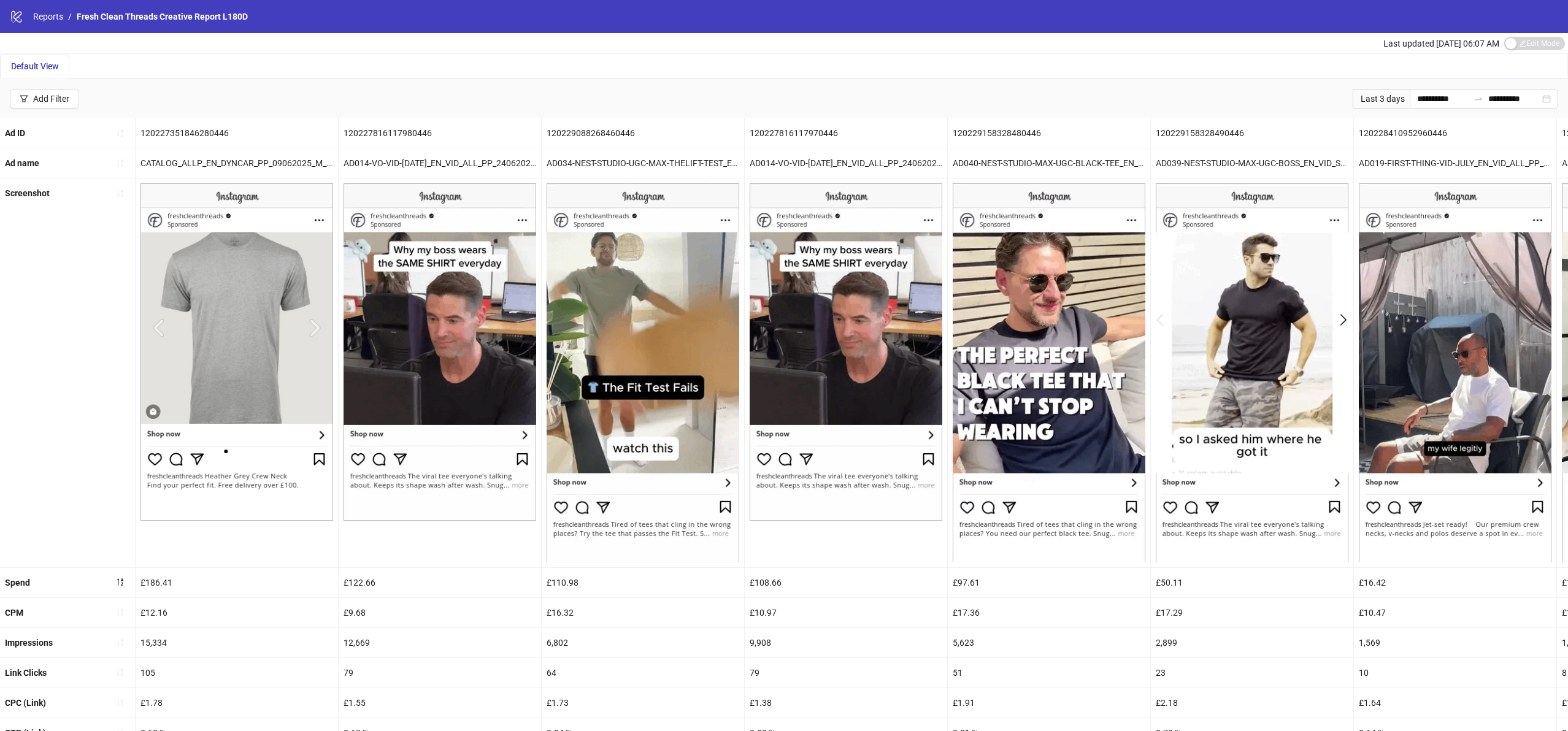
click at [55, 8] on div "logo/logo-mobile Reports / Fresh Clean Threads Creative Report L180D" at bounding box center [784, 16] width 1568 height 33
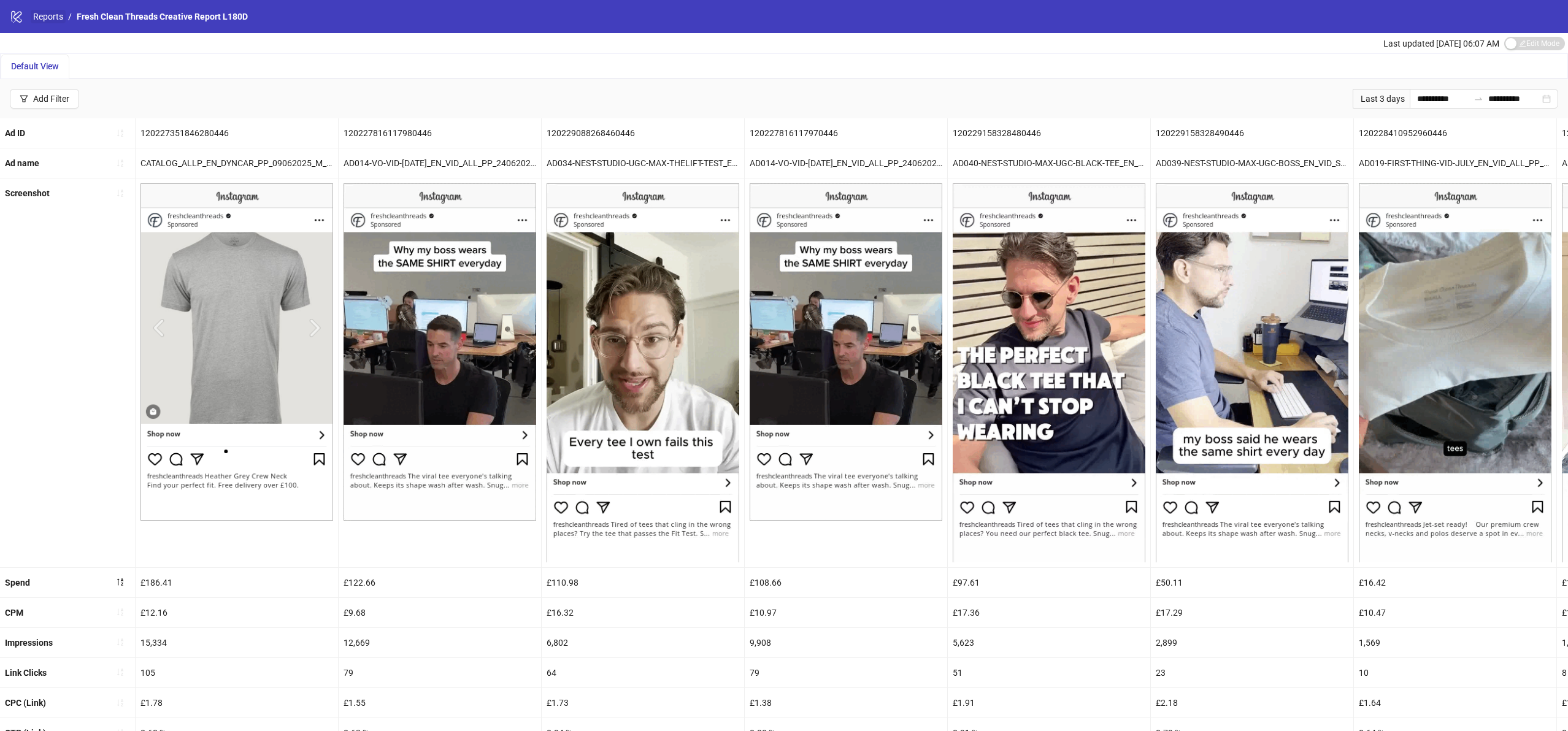
click at [53, 19] on link "Reports" at bounding box center [47, 16] width 35 height 13
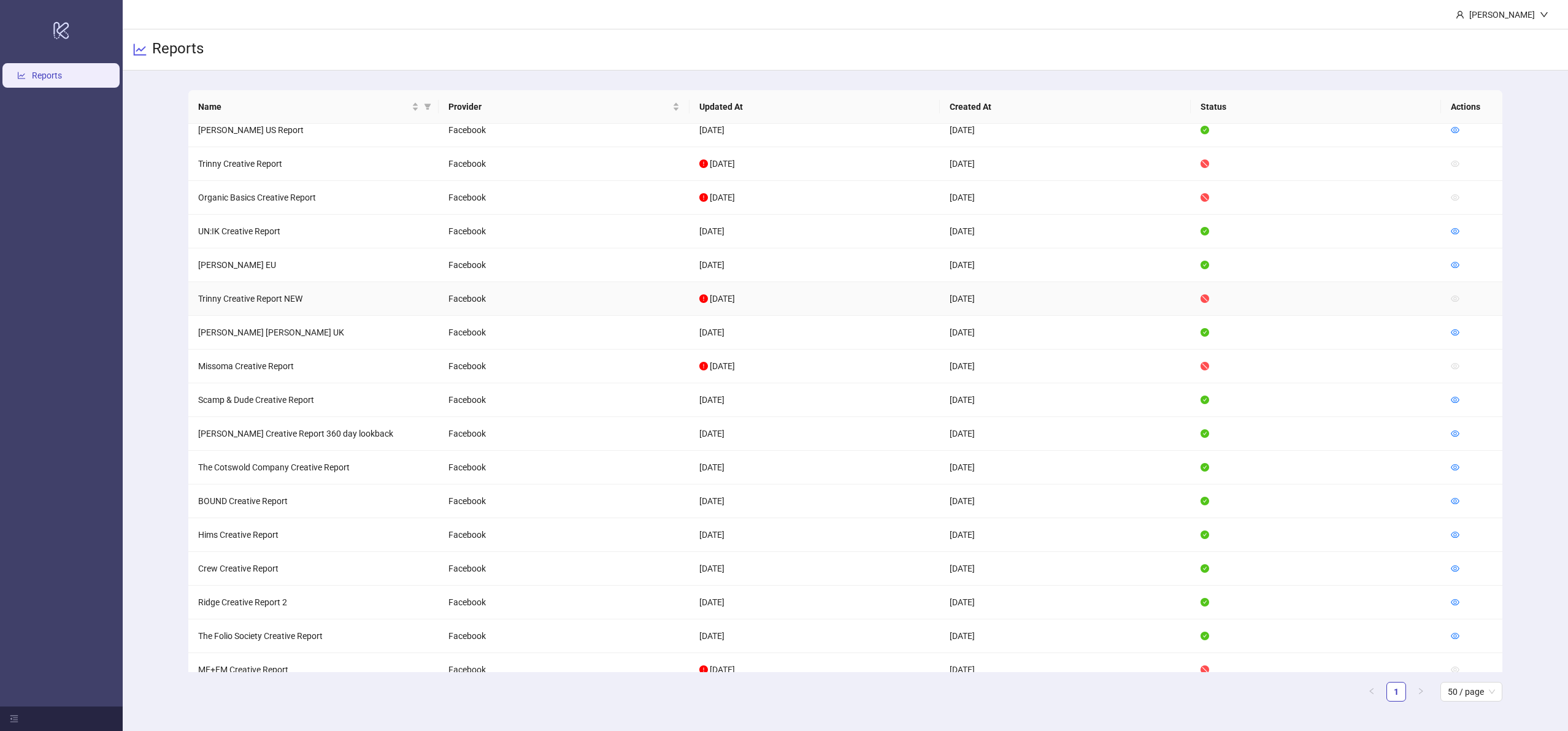
scroll to position [520, 0]
click at [1453, 466] on icon "eye" at bounding box center [1454, 463] width 9 height 9
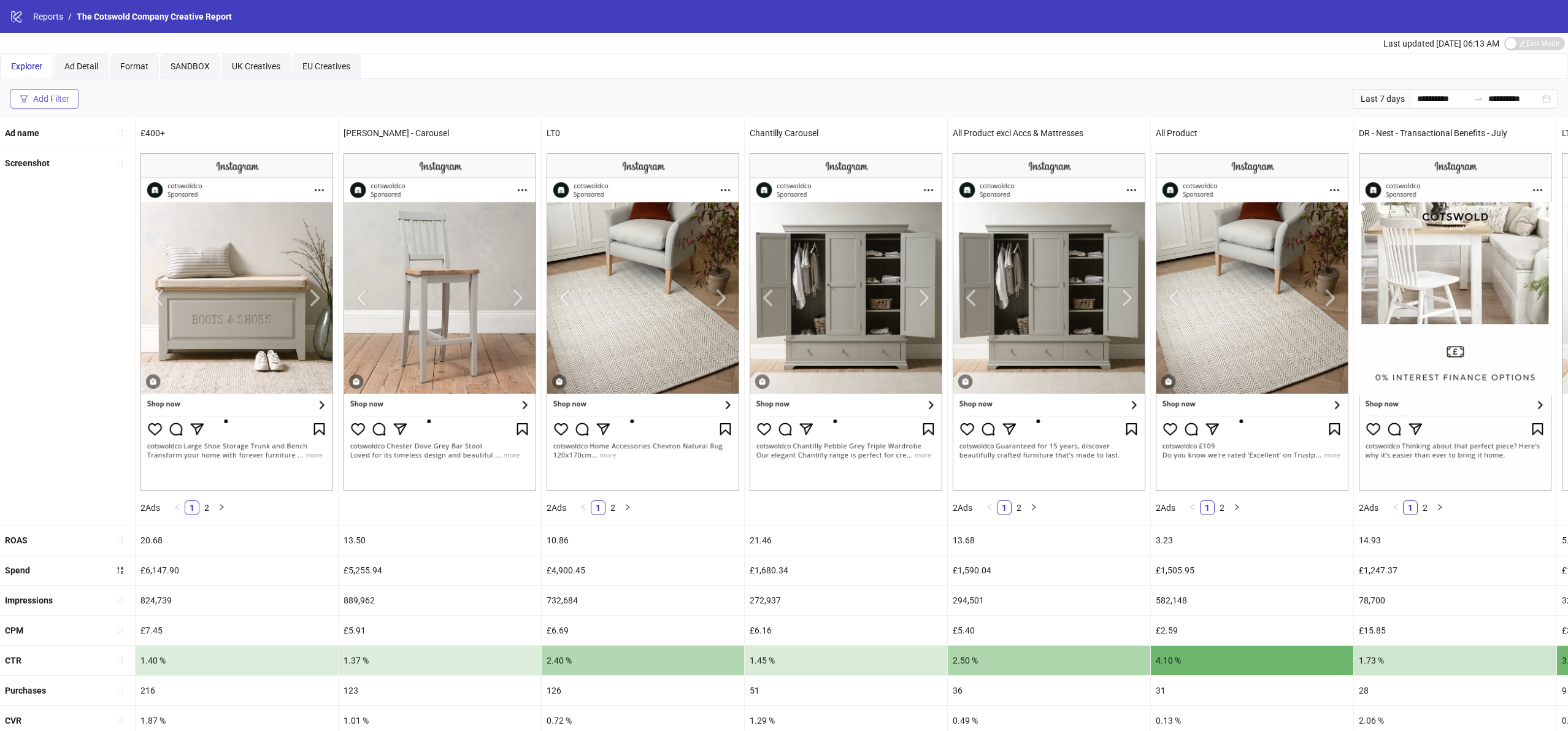
click at [62, 94] on div "Add Filter" at bounding box center [51, 98] width 36 height 9
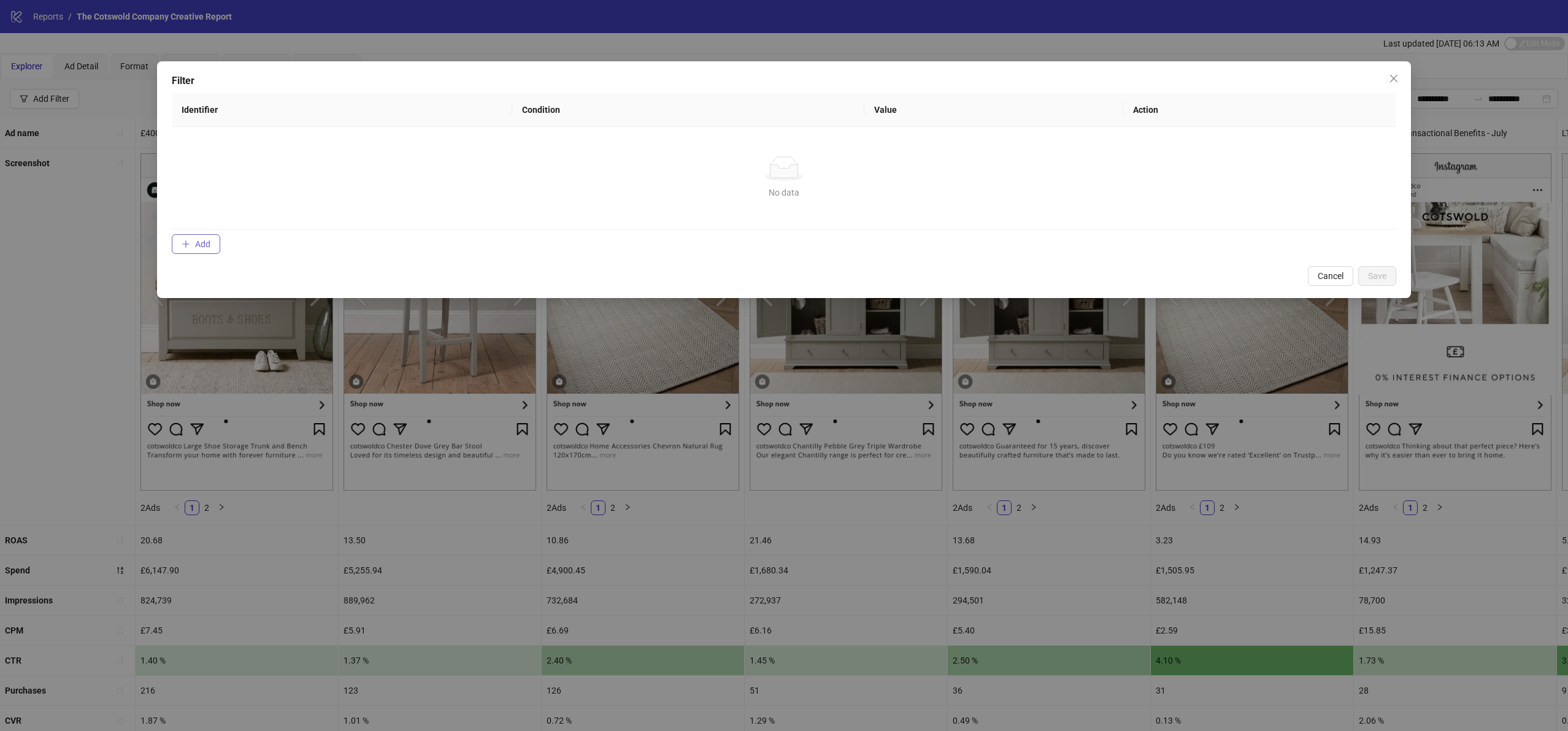
click at [187, 235] on button "Add" at bounding box center [195, 244] width 48 height 20
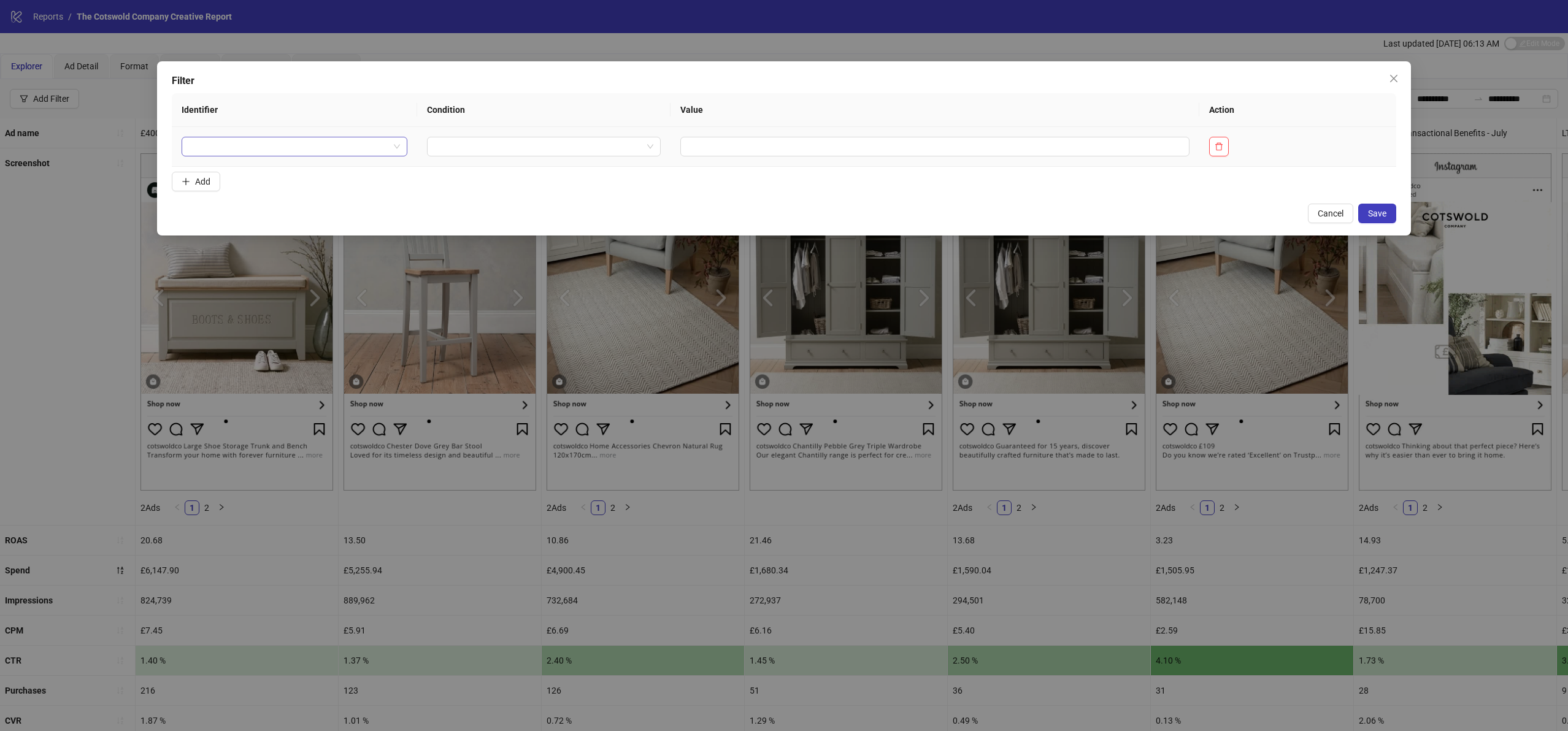
click at [277, 154] on input "search" at bounding box center [289, 146] width 200 height 18
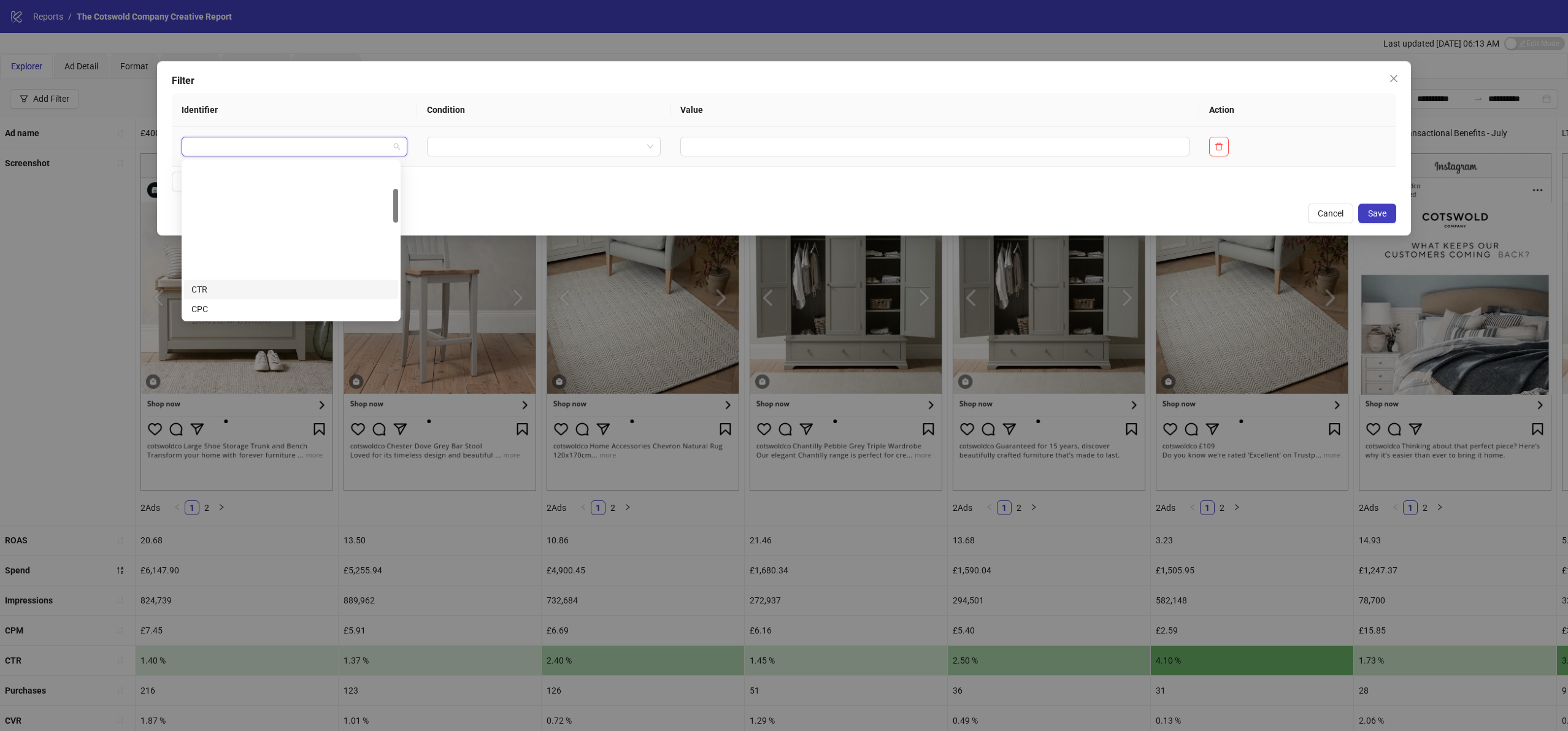
scroll to position [136, 0]
click at [272, 270] on div "Ad name" at bounding box center [291, 270] width 200 height 13
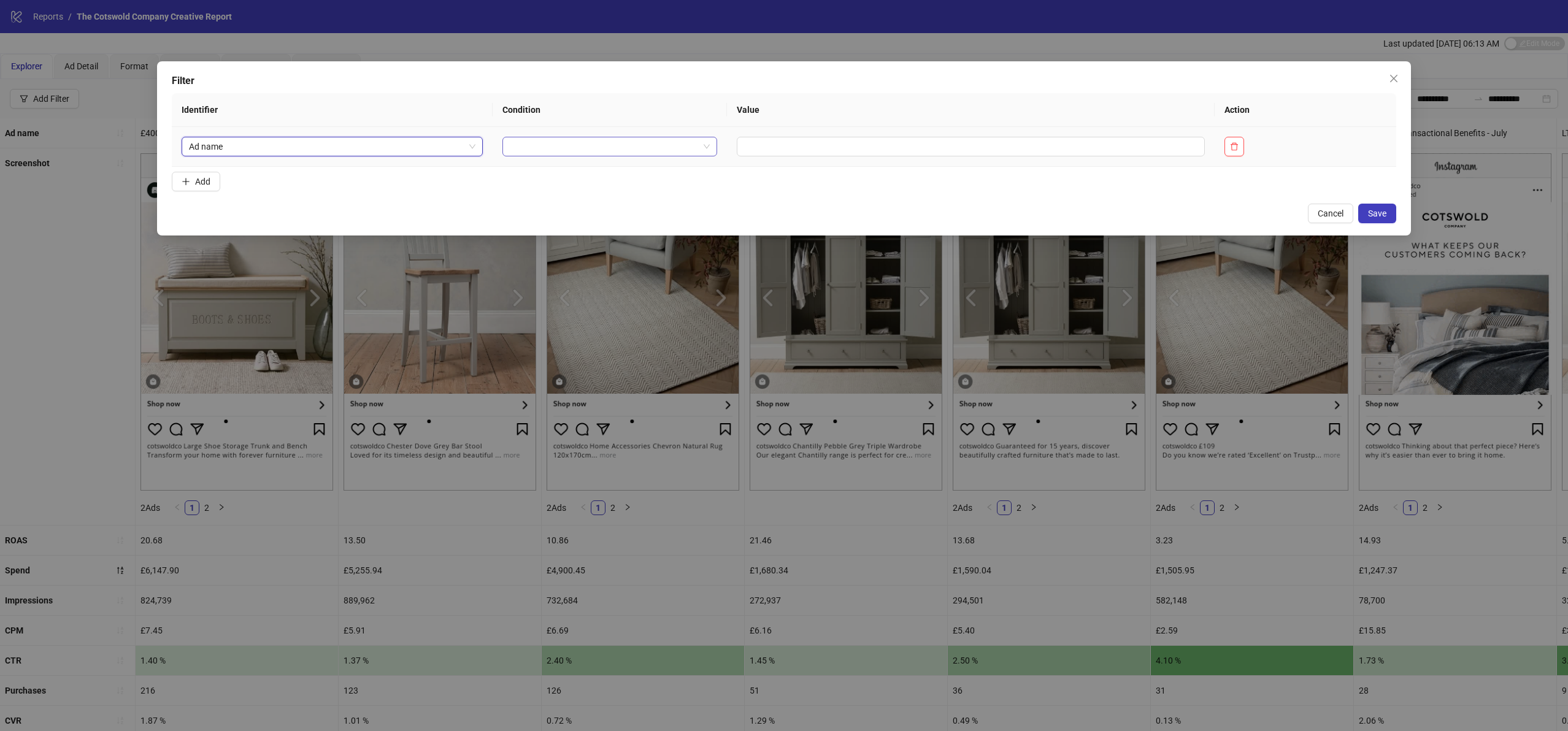
click at [568, 149] on input "search" at bounding box center [605, 146] width 189 height 18
click at [559, 198] on div "CONTAINS" at bounding box center [607, 191] width 189 height 13
click at [831, 137] on input "text" at bounding box center [1008, 147] width 426 height 20
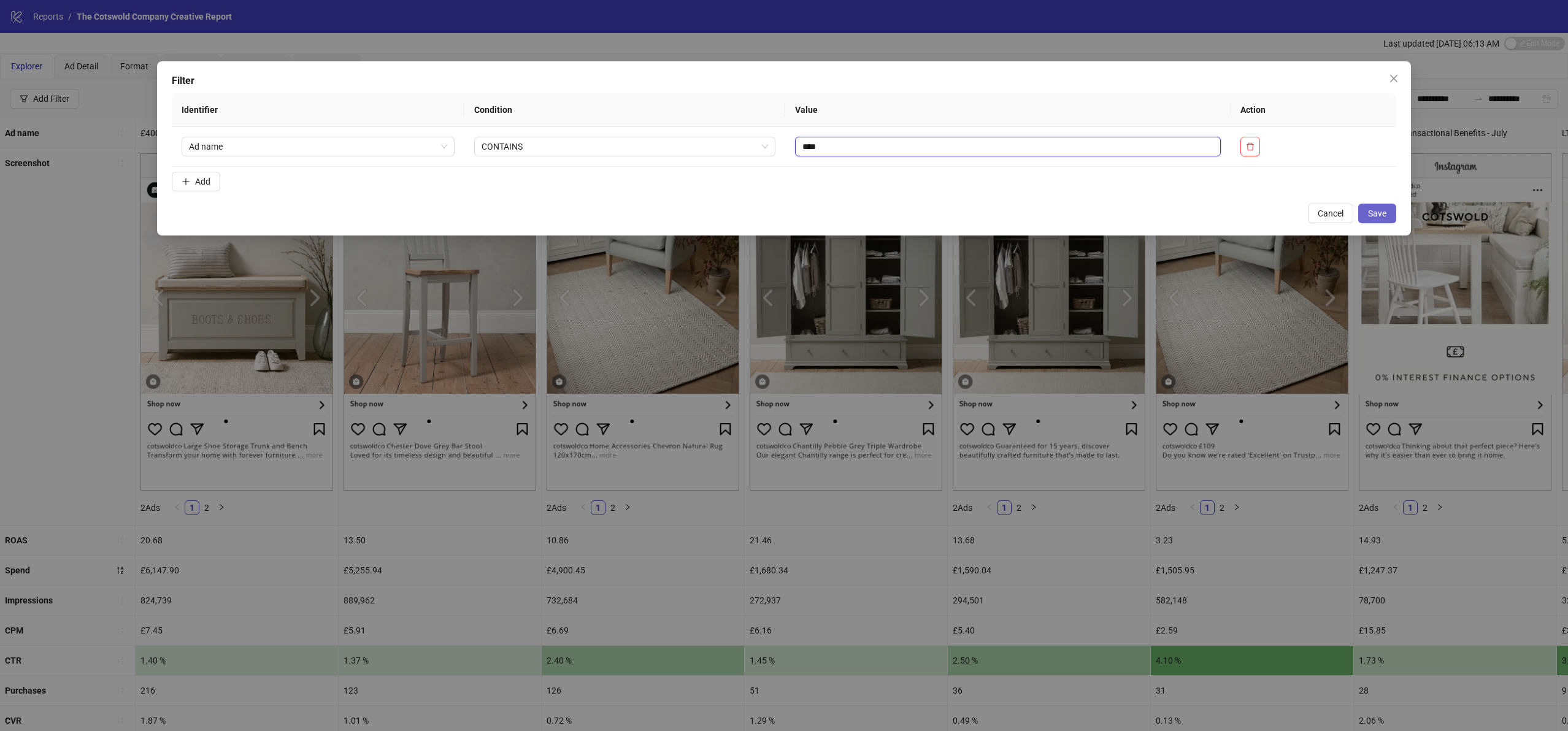
type input "****"
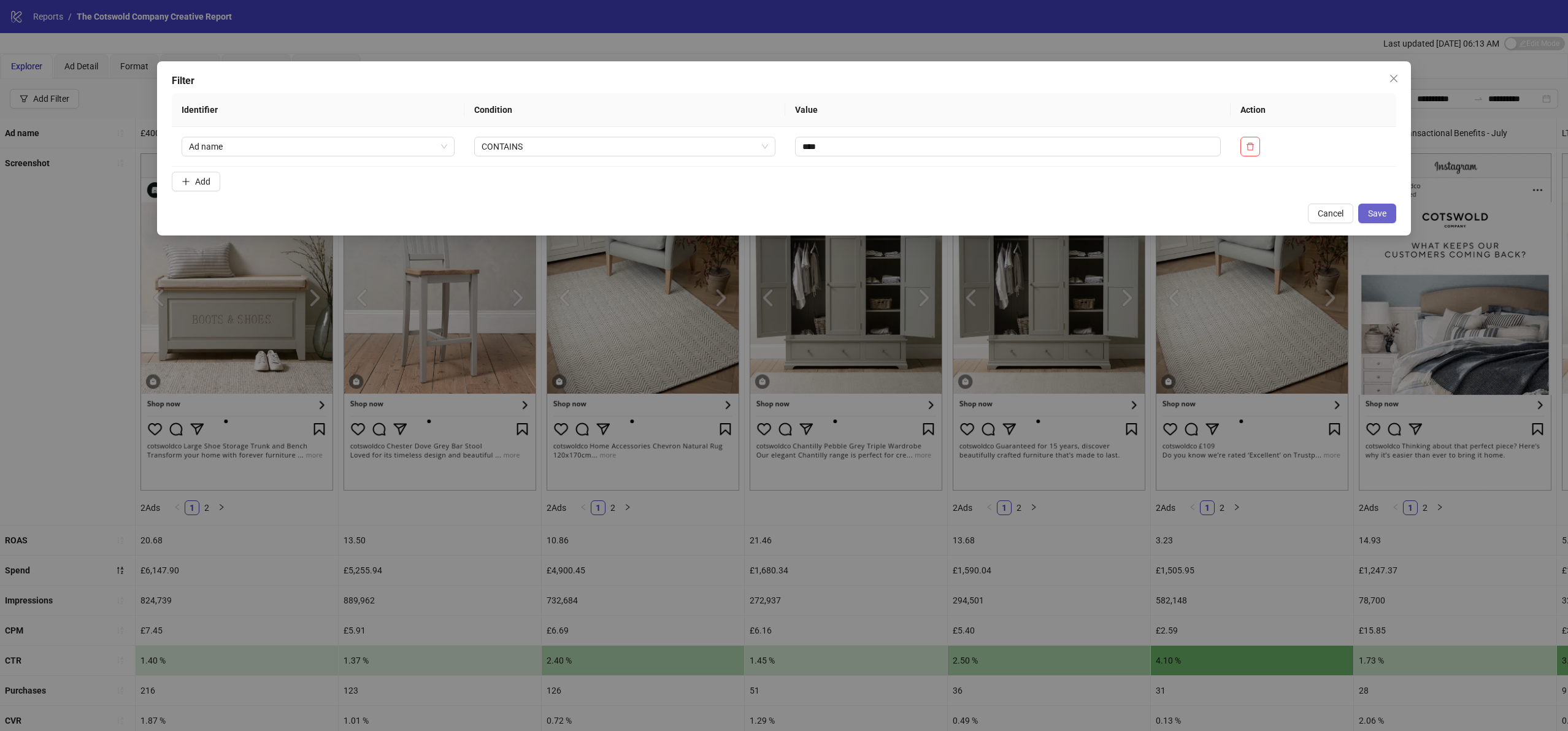
click at [1374, 208] on button "Save" at bounding box center [1377, 213] width 38 height 20
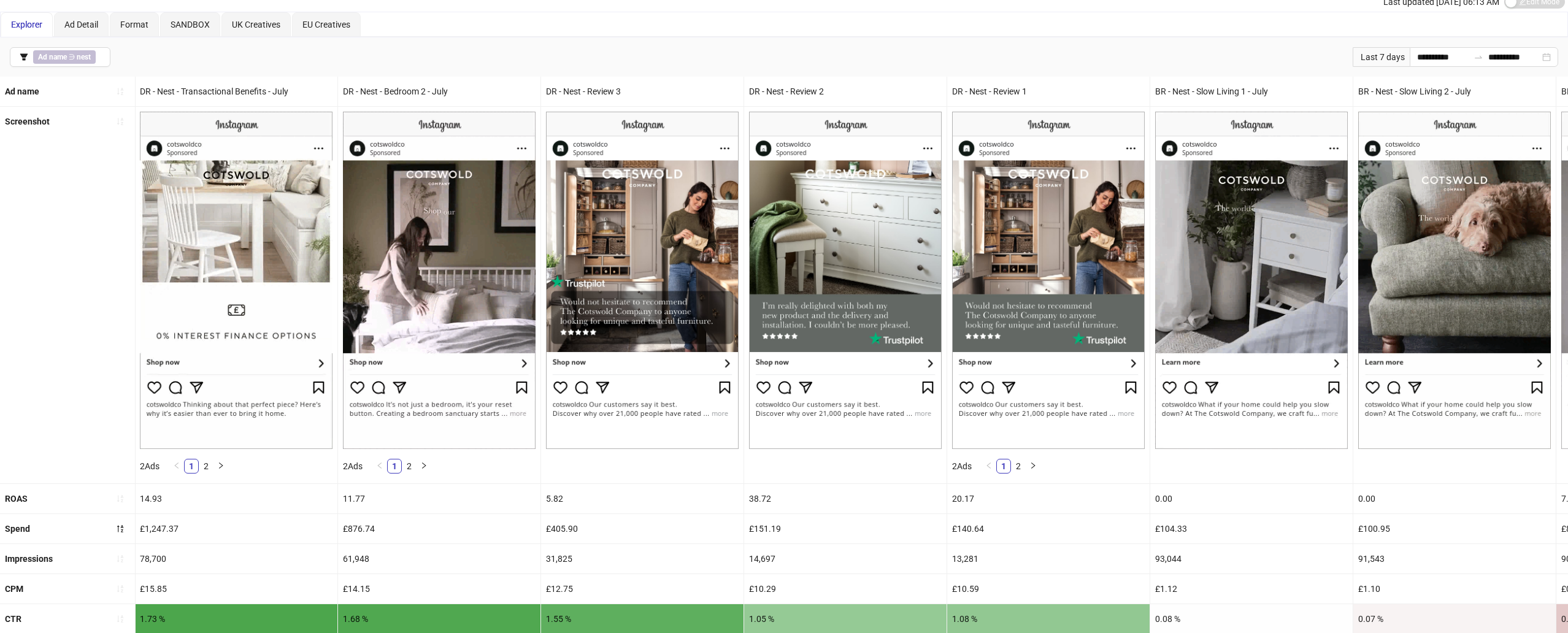
scroll to position [0, 0]
click at [1447, 61] on input "**********" at bounding box center [1442, 57] width 51 height 13
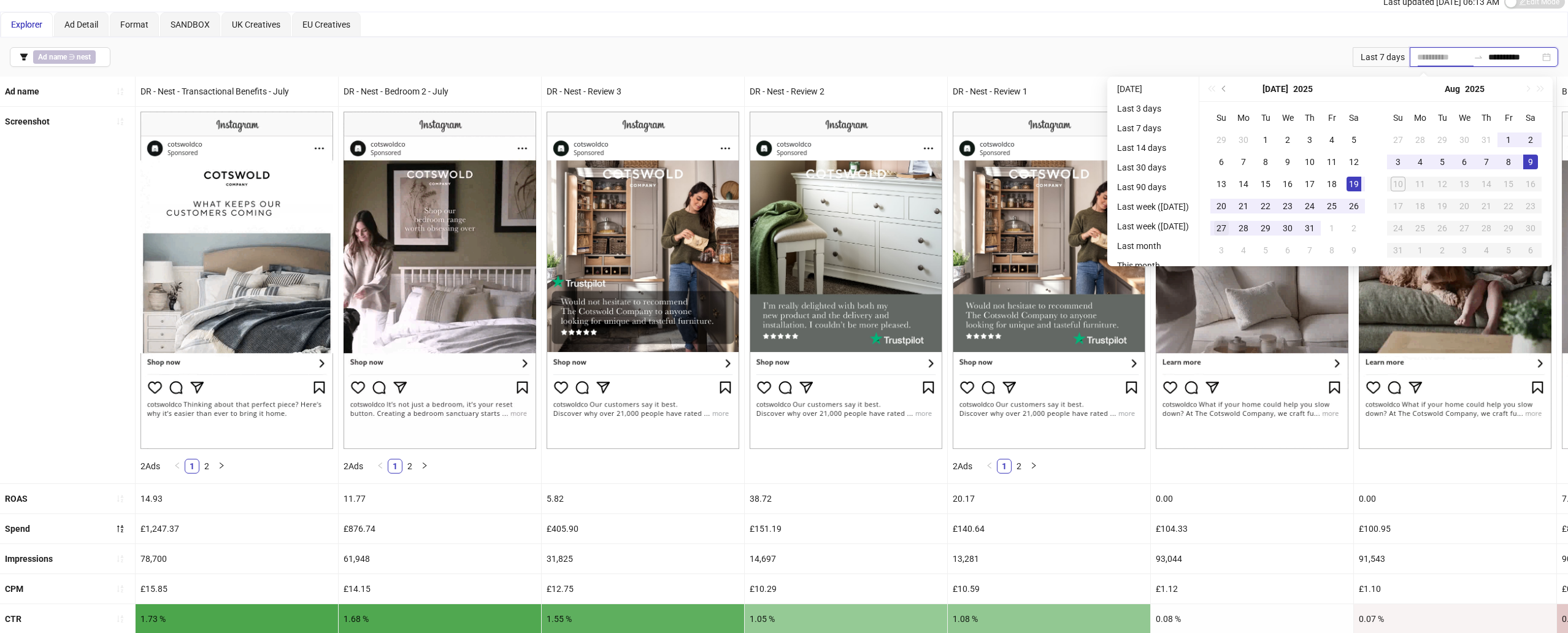
type input "**********"
click at [1232, 227] on td "27" at bounding box center [1221, 227] width 22 height 22
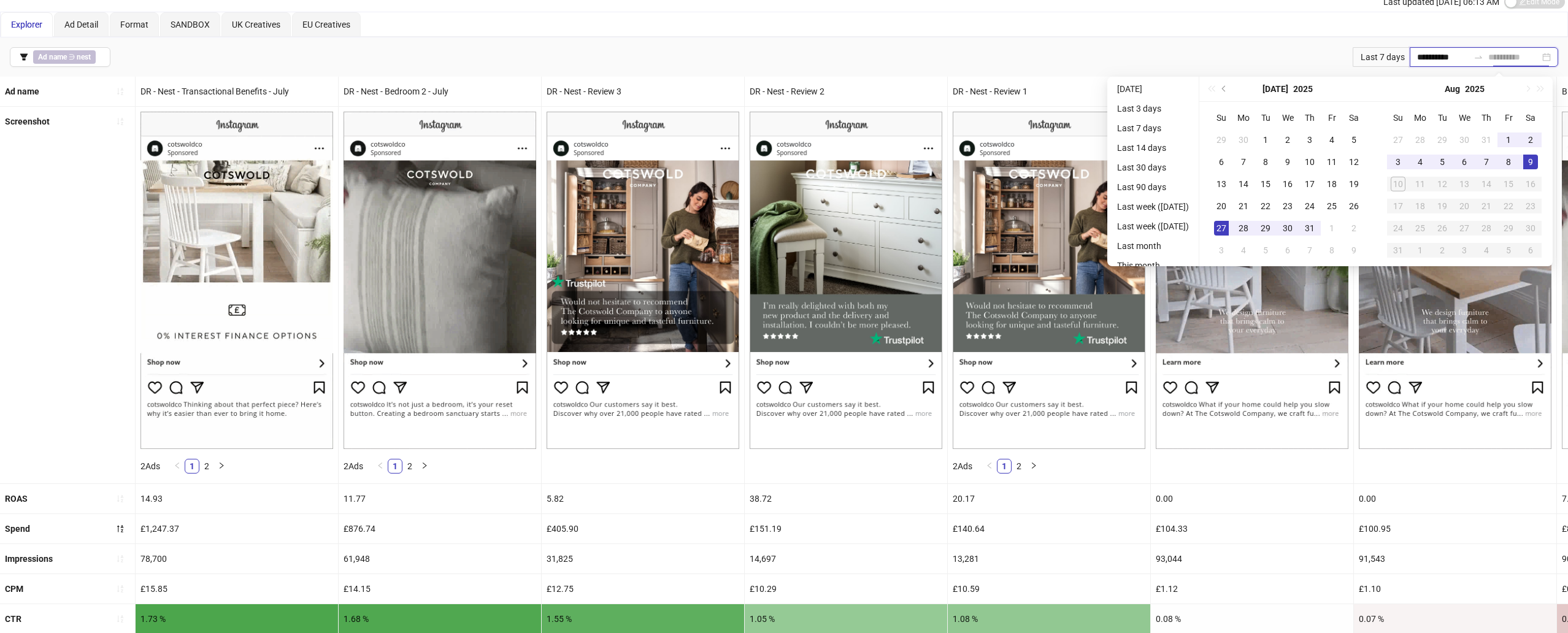
type input "**********"
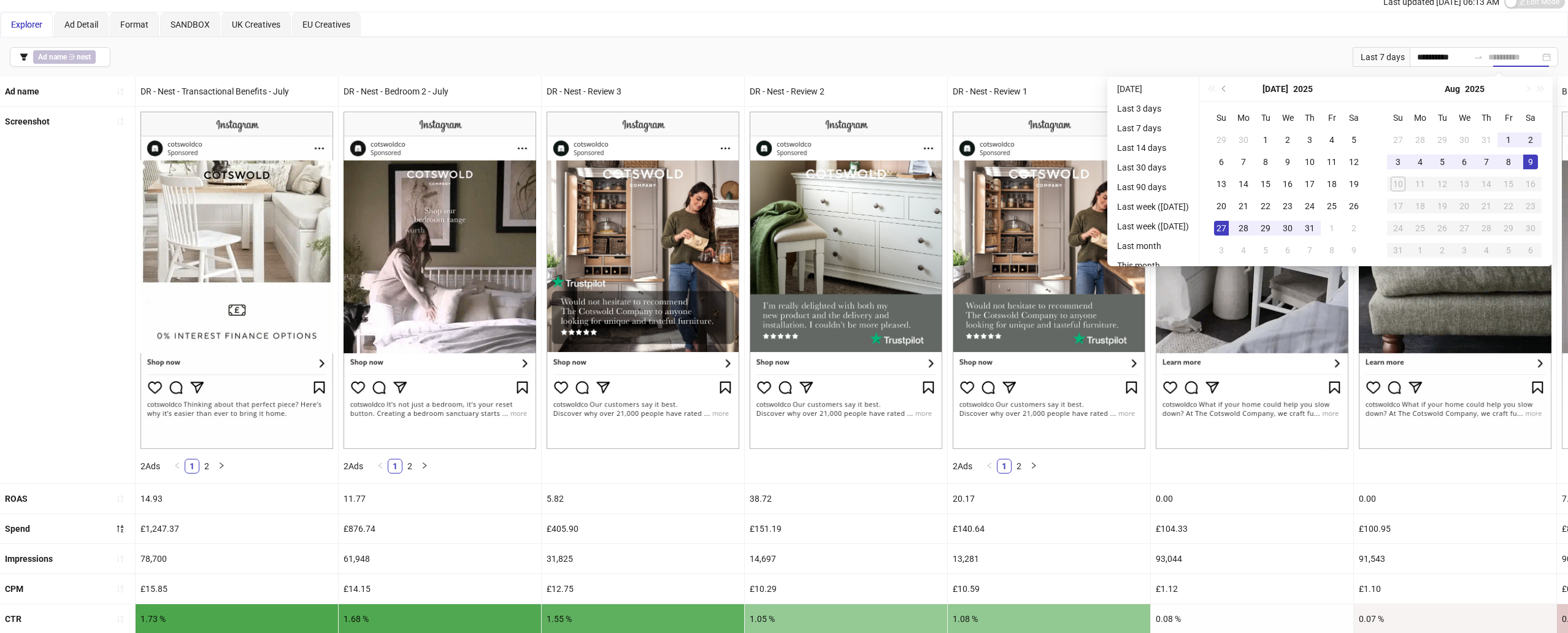
click at [1538, 157] on div "9" at bounding box center [1530, 162] width 15 height 15
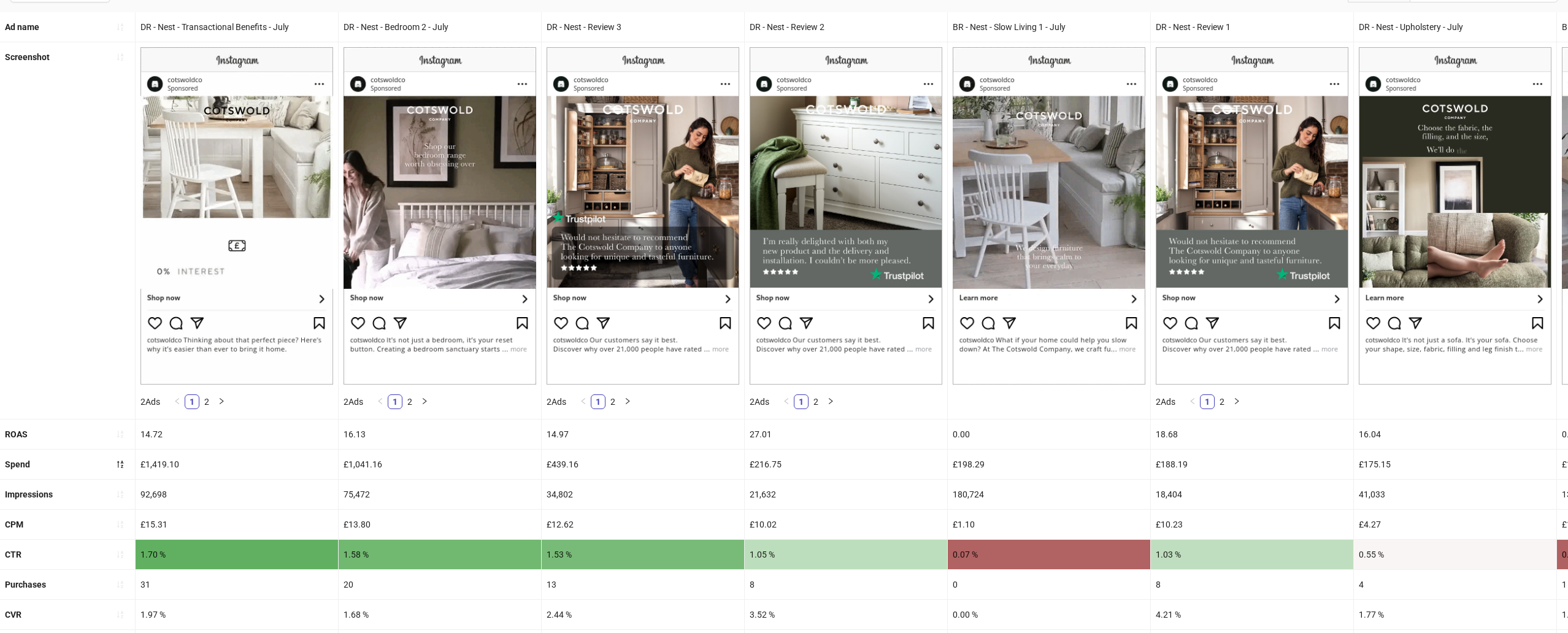
scroll to position [99, 0]
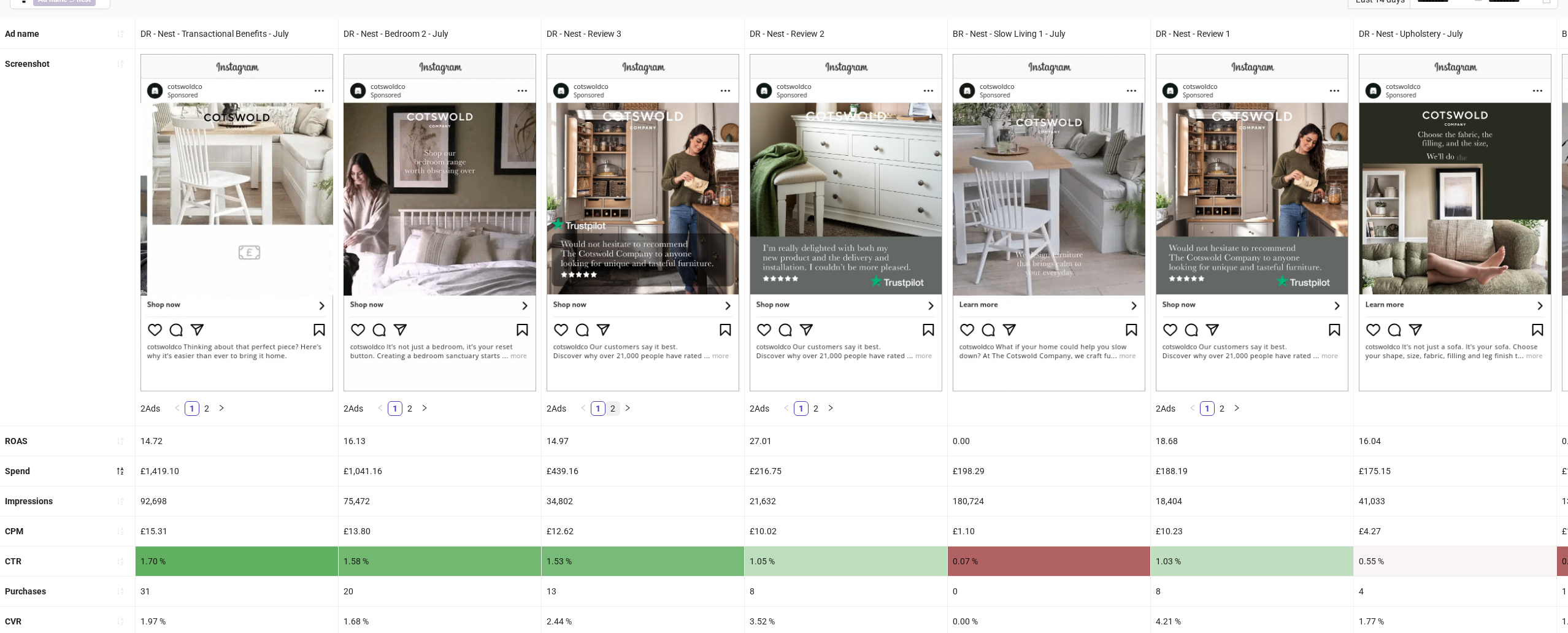
click at [613, 407] on link "2" at bounding box center [612, 409] width 13 height 13
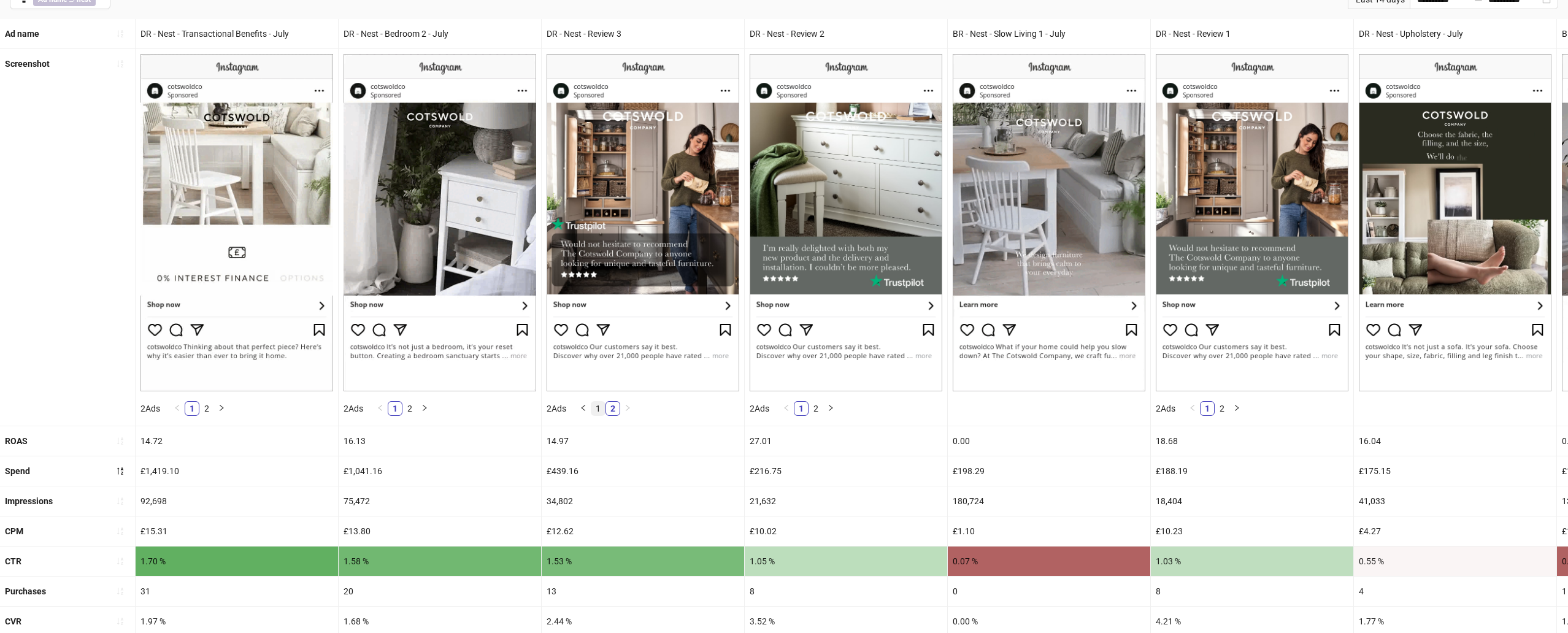
click at [603, 407] on link "1" at bounding box center [598, 409] width 13 height 13
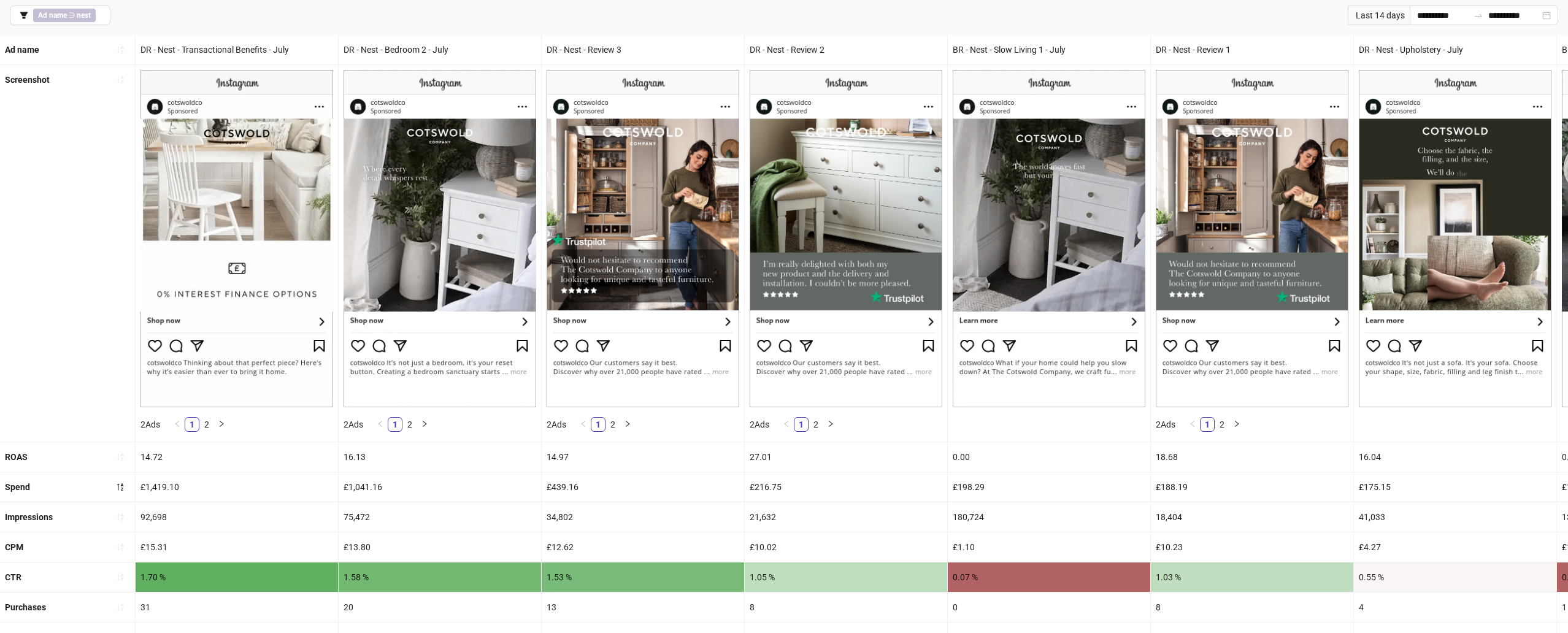
scroll to position [79, 0]
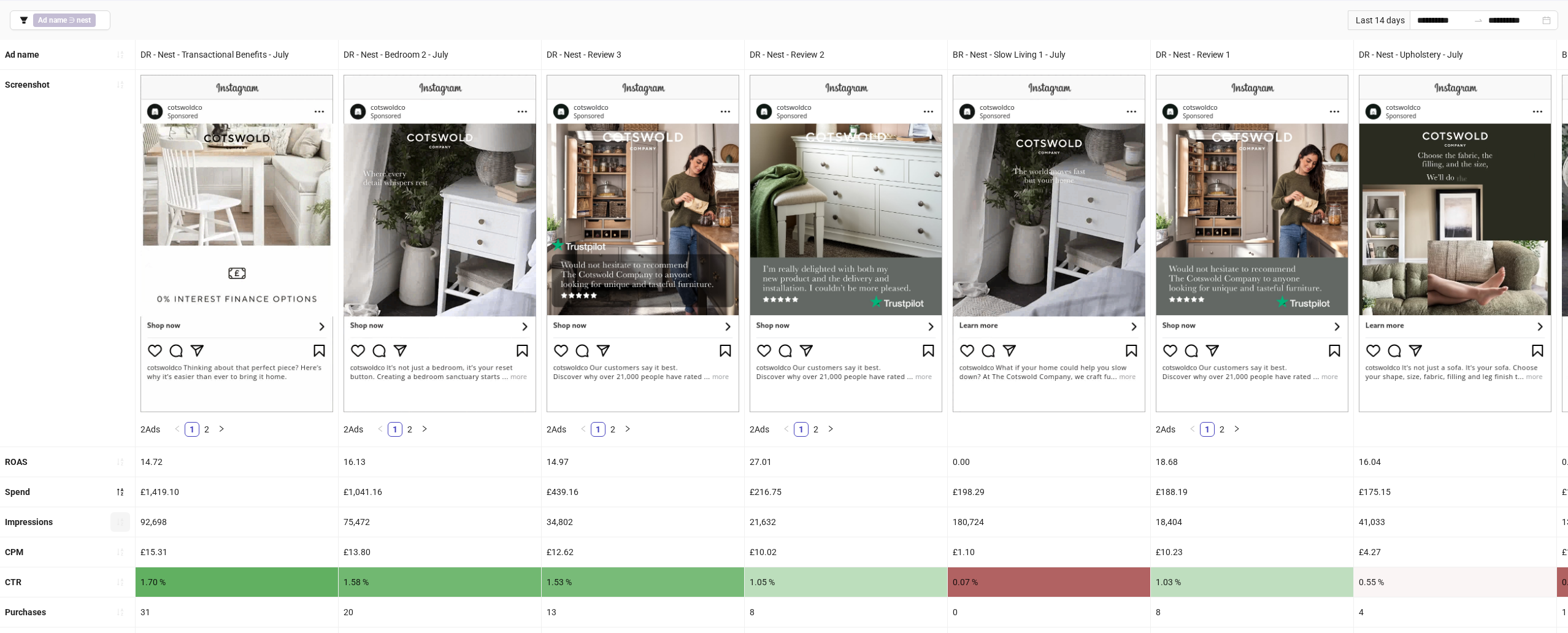
click at [123, 519] on icon "sort-ascending" at bounding box center [120, 521] width 9 height 9
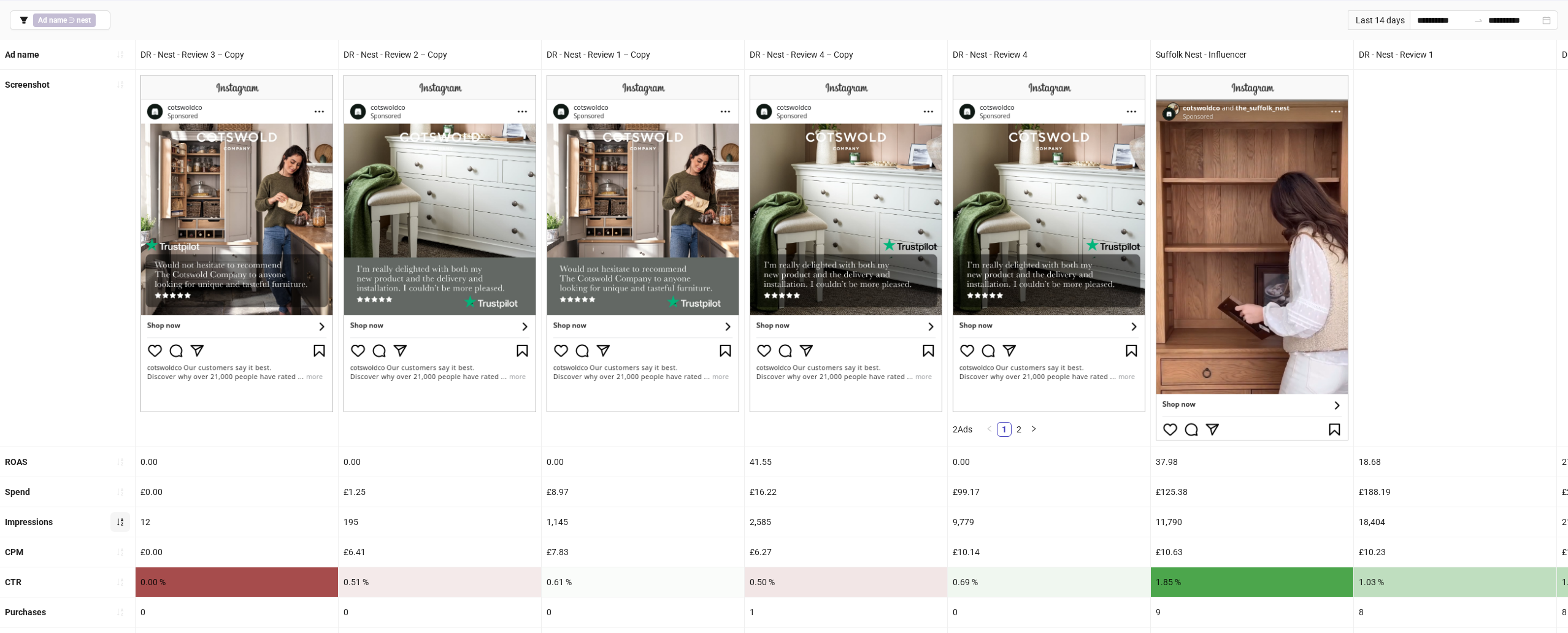
click at [121, 526] on icon "sort-ascending" at bounding box center [120, 521] width 9 height 9
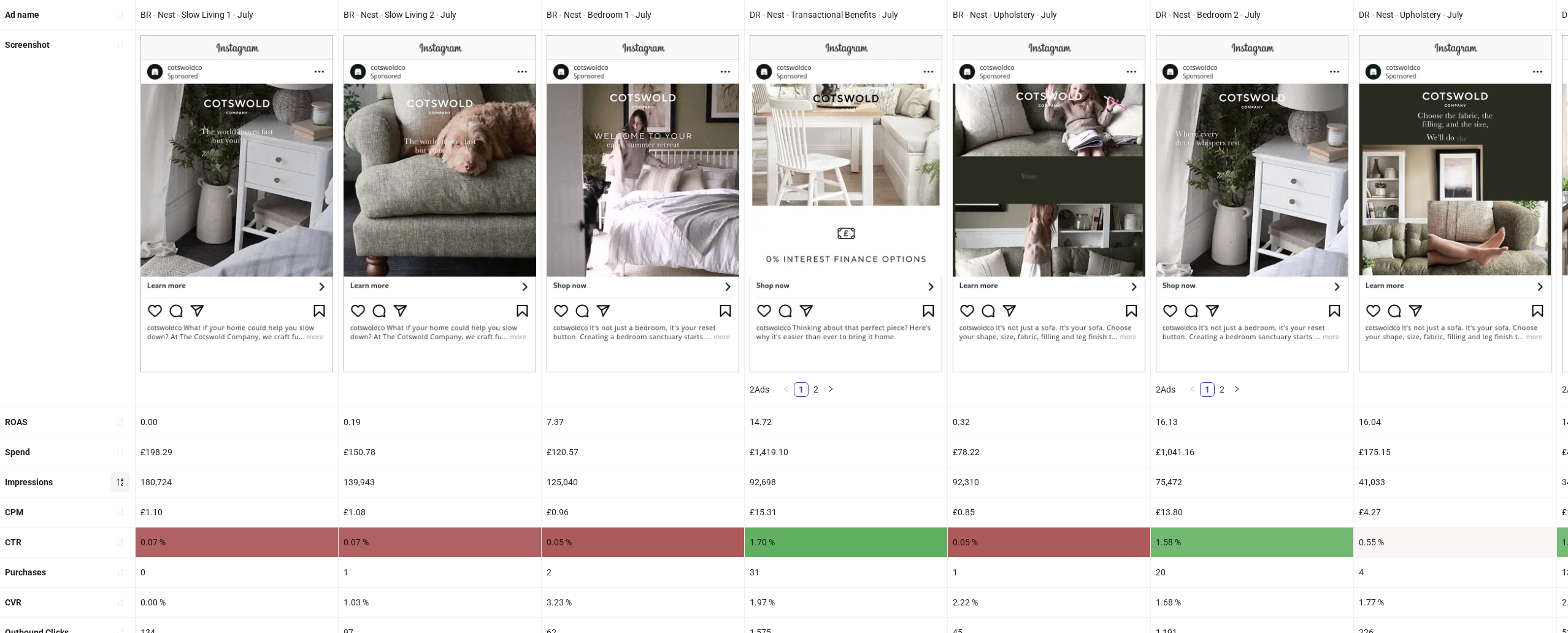
scroll to position [0, 0]
